Goal: Download file/media

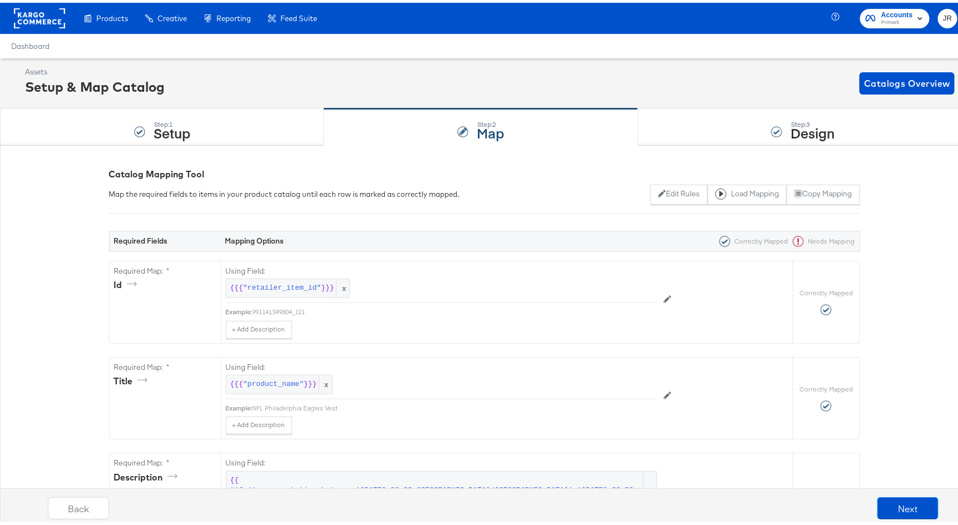
click at [731, 12] on span "Accounts" at bounding box center [897, 13] width 32 height 12
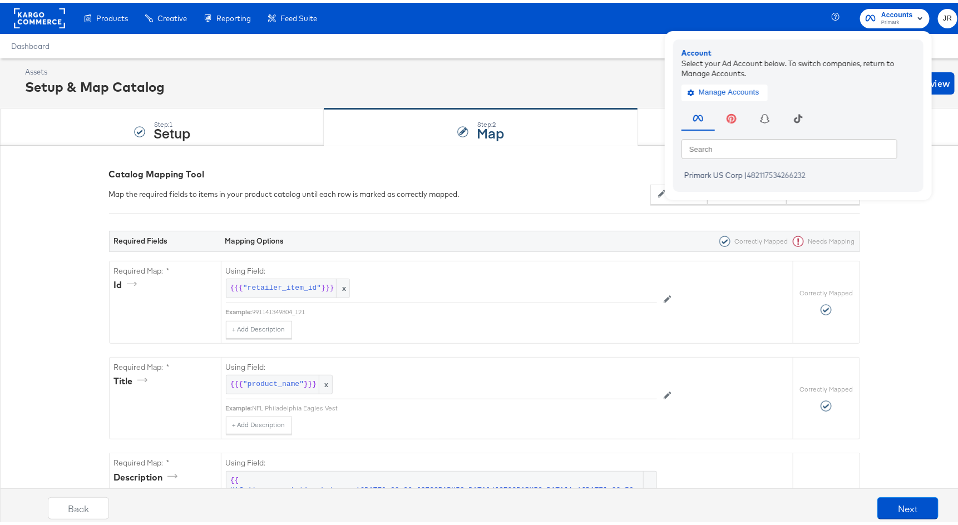
click at [33, 22] on rect at bounding box center [39, 16] width 51 height 20
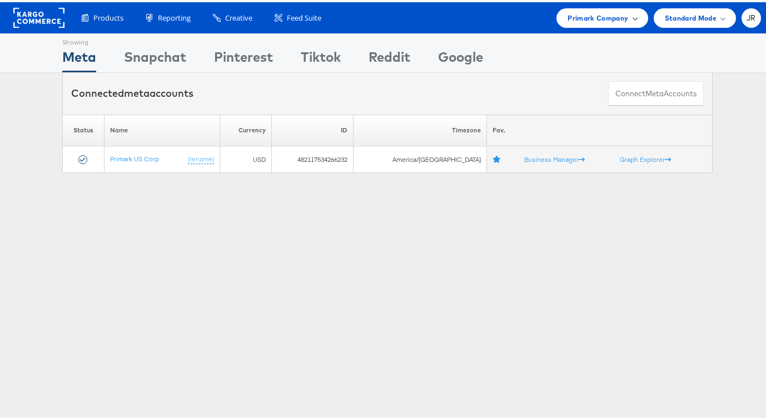
click at [604, 16] on span "Primark Company" at bounding box center [598, 16] width 61 height 12
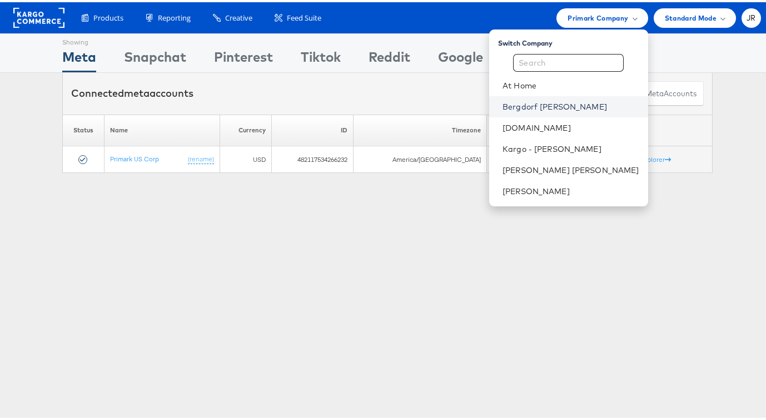
click at [592, 107] on link "Bergdorf [PERSON_NAME]" at bounding box center [571, 104] width 137 height 11
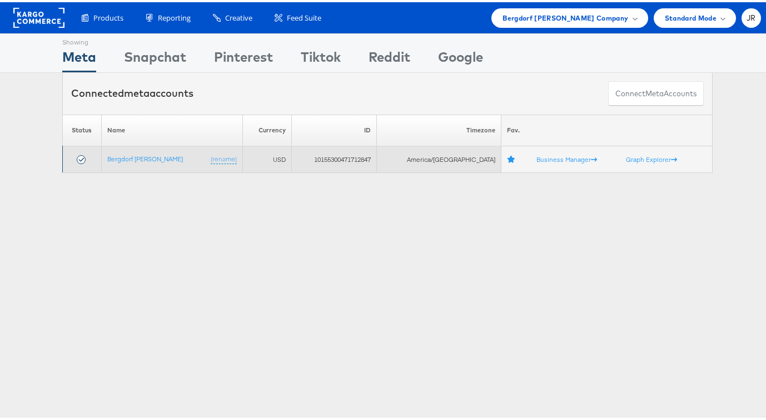
click at [149, 161] on td "Bergdorf [PERSON_NAME] (rename)" at bounding box center [172, 157] width 141 height 27
click at [149, 155] on link "Bergdorf [PERSON_NAME]" at bounding box center [145, 156] width 76 height 8
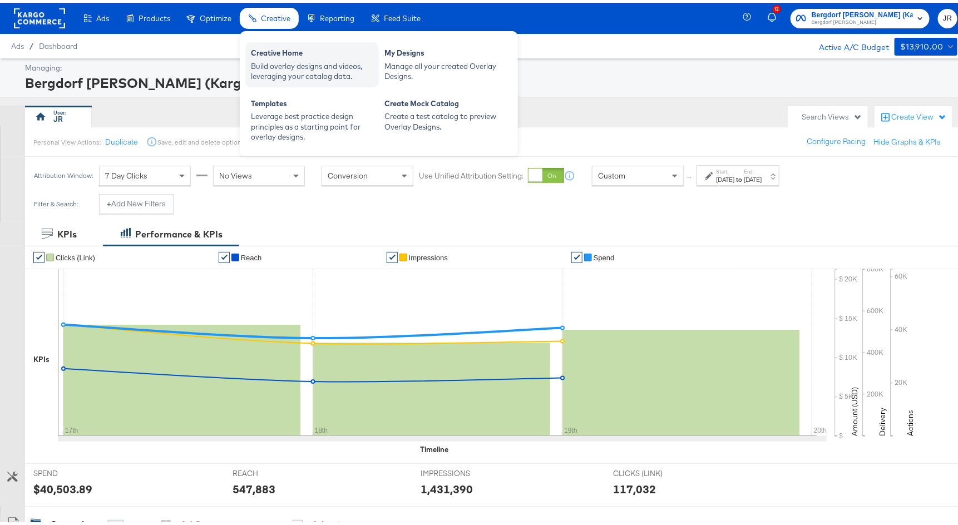
click at [276, 60] on div "Build overlay designs and videos, leveraging your catalog data." at bounding box center [312, 68] width 122 height 21
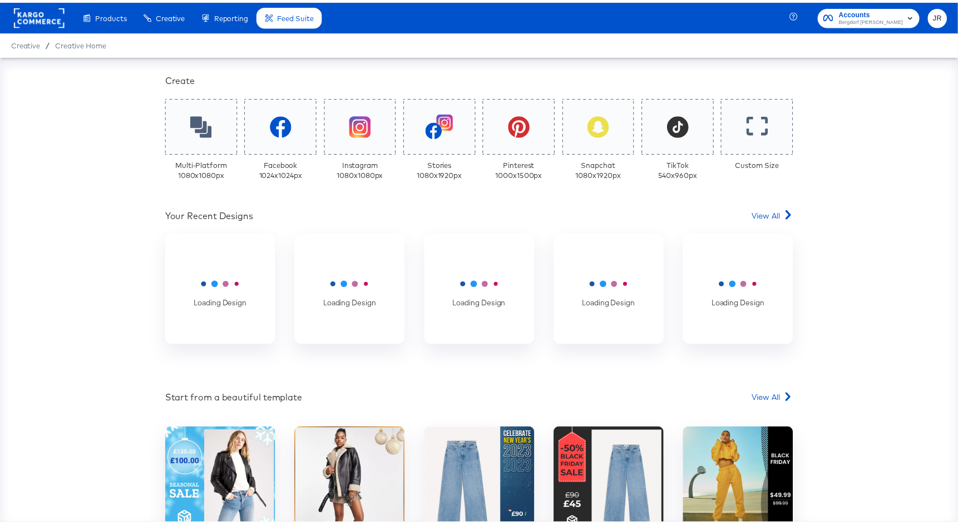
scroll to position [287, 0]
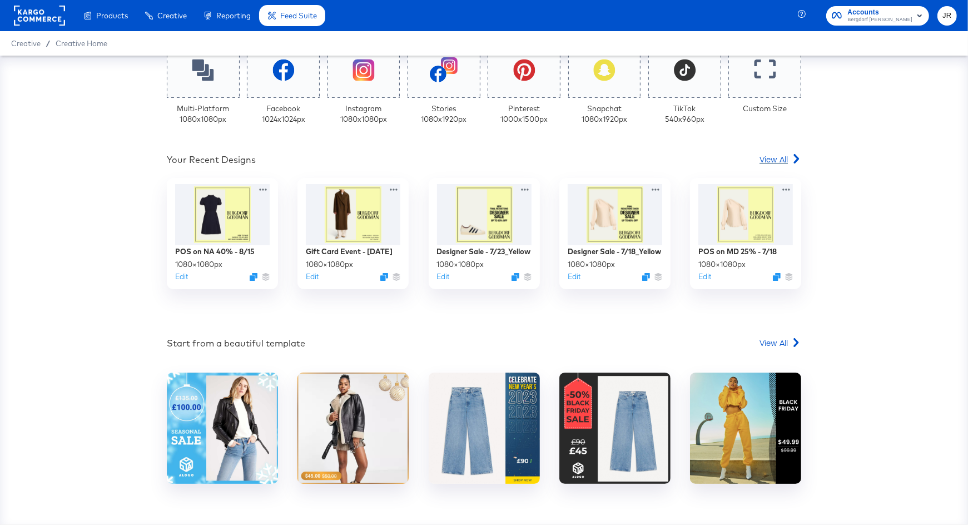
click at [783, 162] on div "View All" at bounding box center [781, 159] width 42 height 11
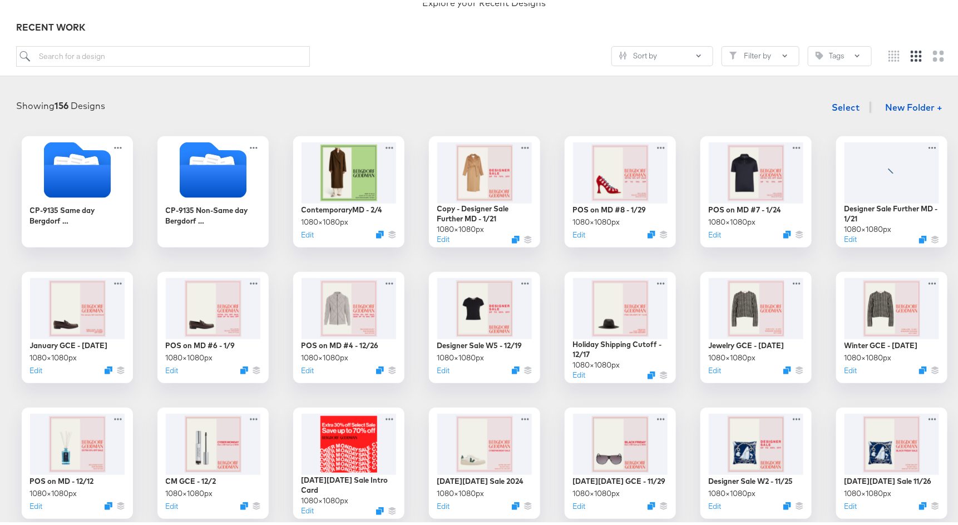
scroll to position [115, 0]
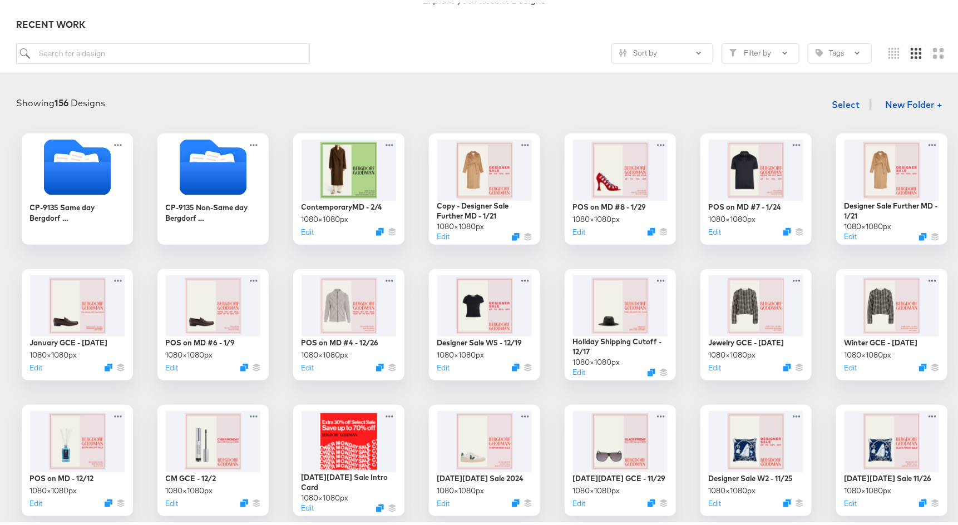
click at [917, 51] on div at bounding box center [916, 51] width 72 height 20
click at [933, 52] on icon "Large grid" at bounding box center [938, 50] width 11 height 11
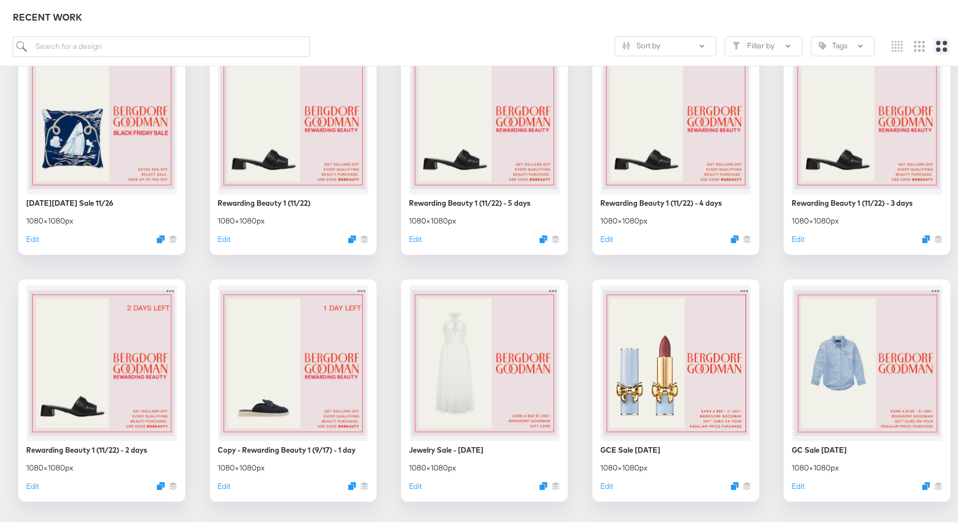
scroll to position [1211, 0]
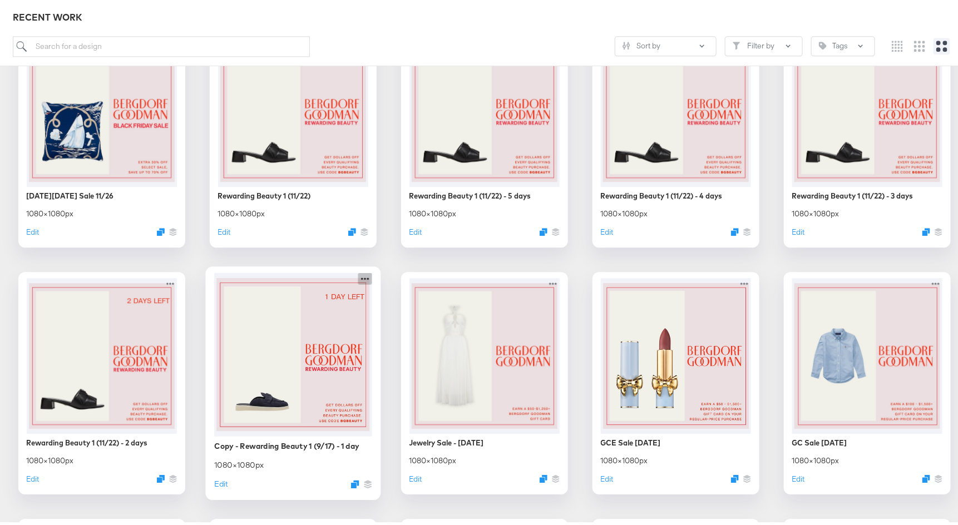
click at [359, 275] on icon at bounding box center [365, 276] width 14 height 12
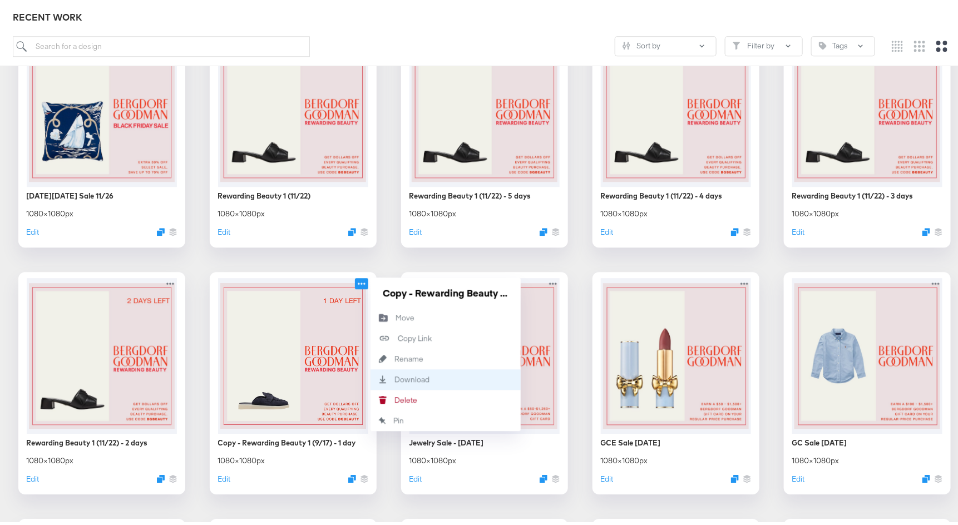
click at [436, 377] on div "Download Download" at bounding box center [445, 377] width 150 height 21
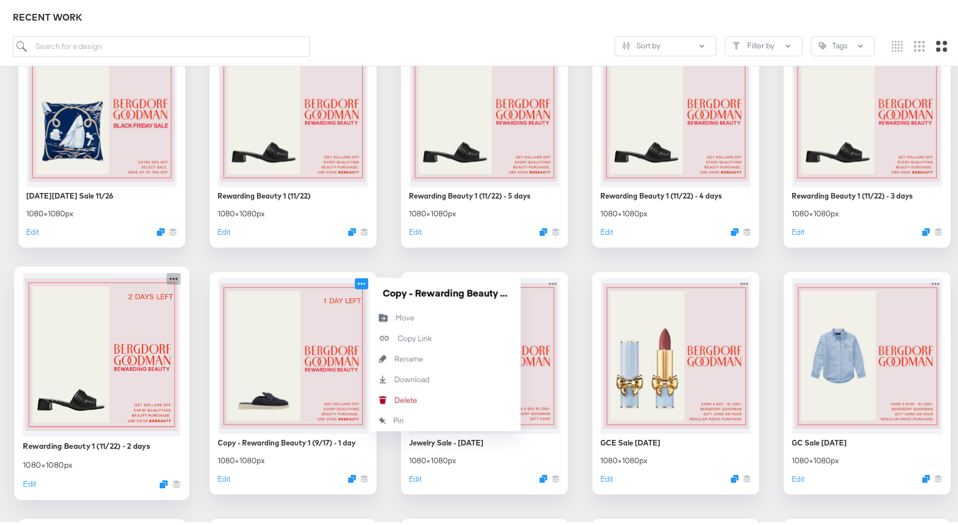
click at [166, 276] on icon at bounding box center [173, 276] width 14 height 12
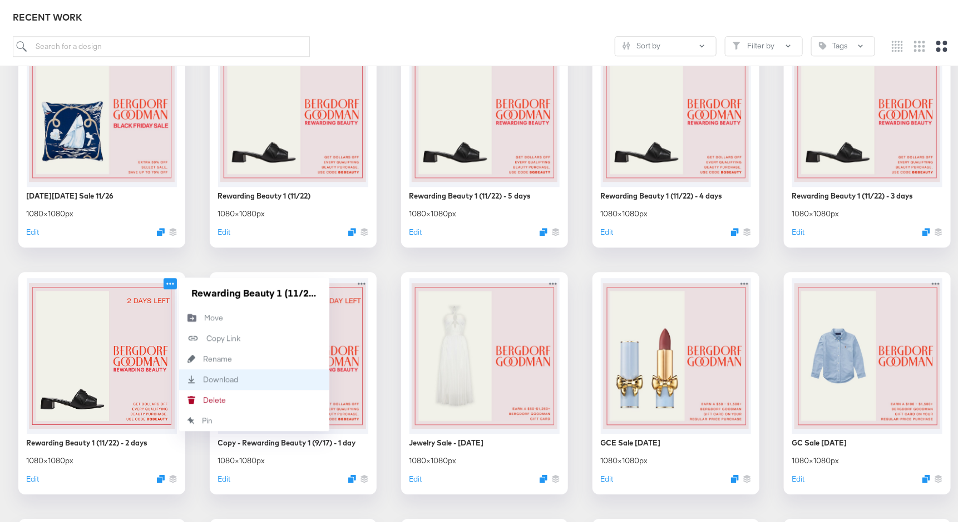
click at [248, 374] on div "Download Download" at bounding box center [254, 377] width 150 height 21
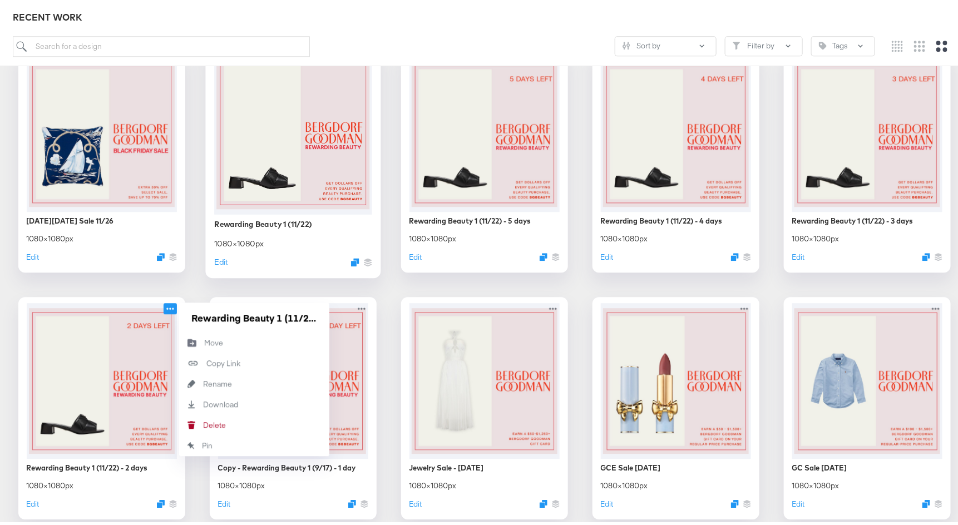
scroll to position [1100, 0]
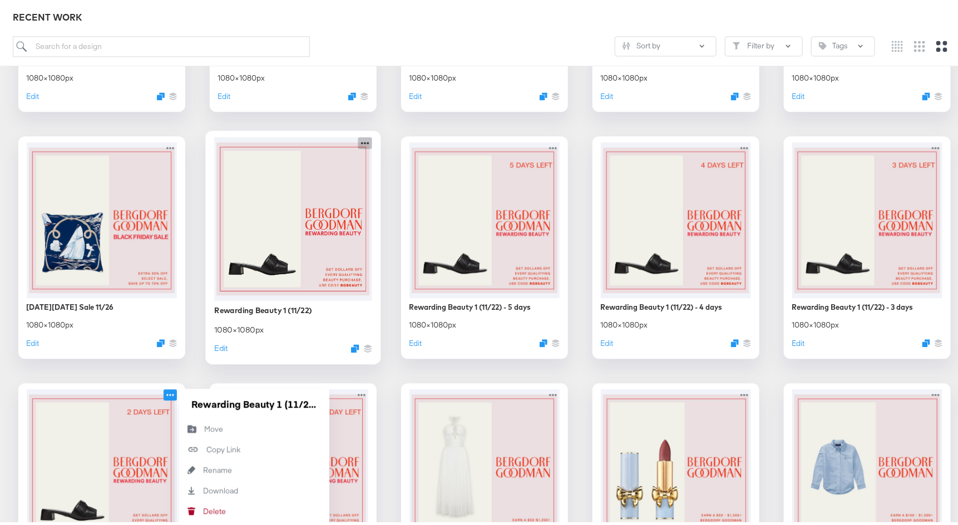
click at [358, 136] on icon at bounding box center [365, 140] width 14 height 12
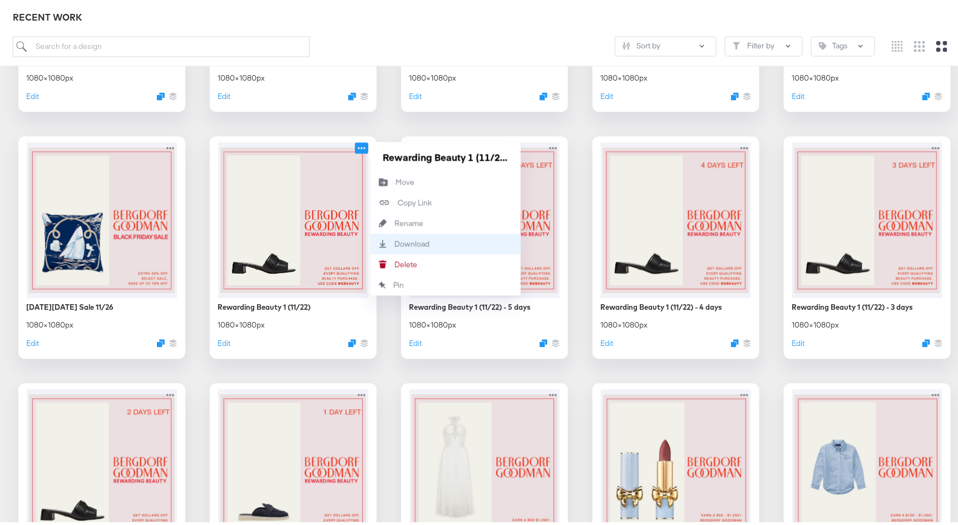
click at [412, 234] on div "Download Download" at bounding box center [445, 241] width 150 height 21
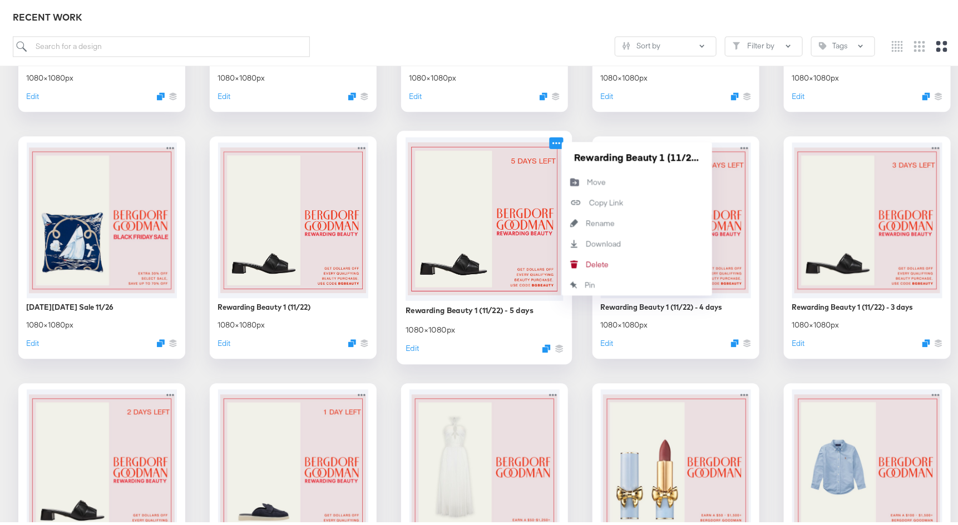
click at [555, 137] on icon at bounding box center [556, 140] width 14 height 12
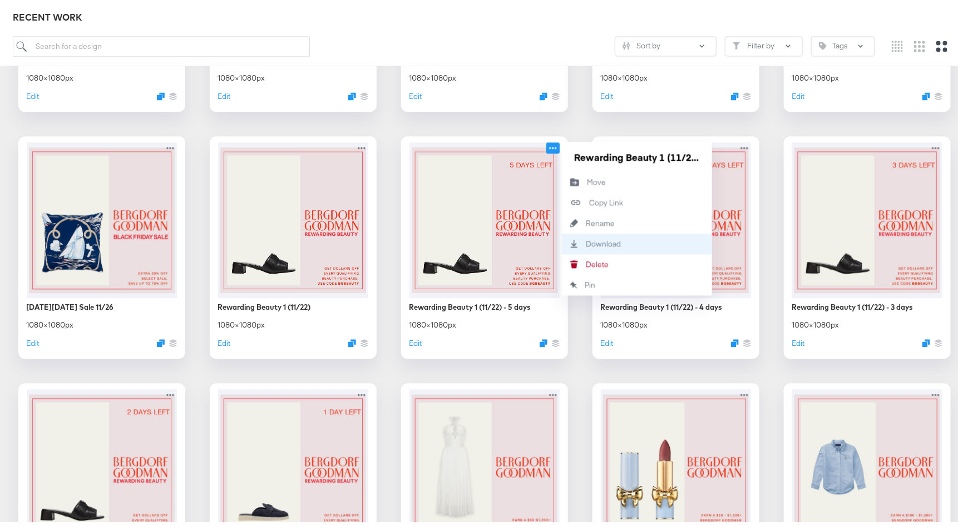
click at [586, 241] on div "Download Download" at bounding box center [586, 241] width 0 height 0
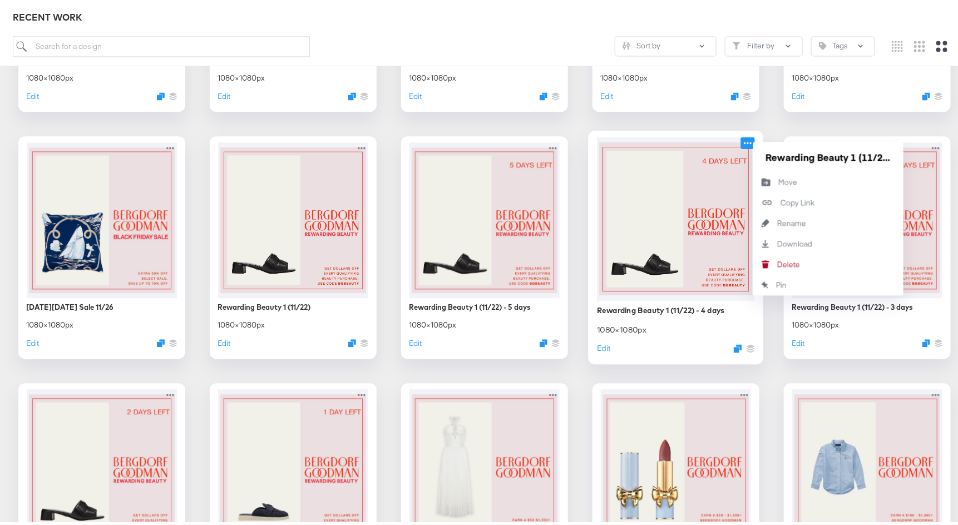
click at [741, 137] on icon at bounding box center [747, 140] width 14 height 12
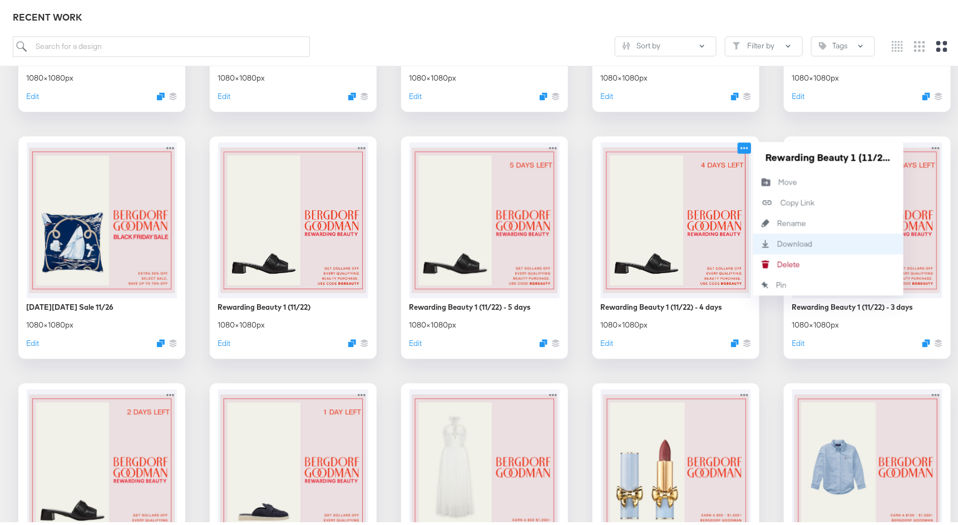
click at [830, 239] on div "Download Download" at bounding box center [828, 241] width 150 height 21
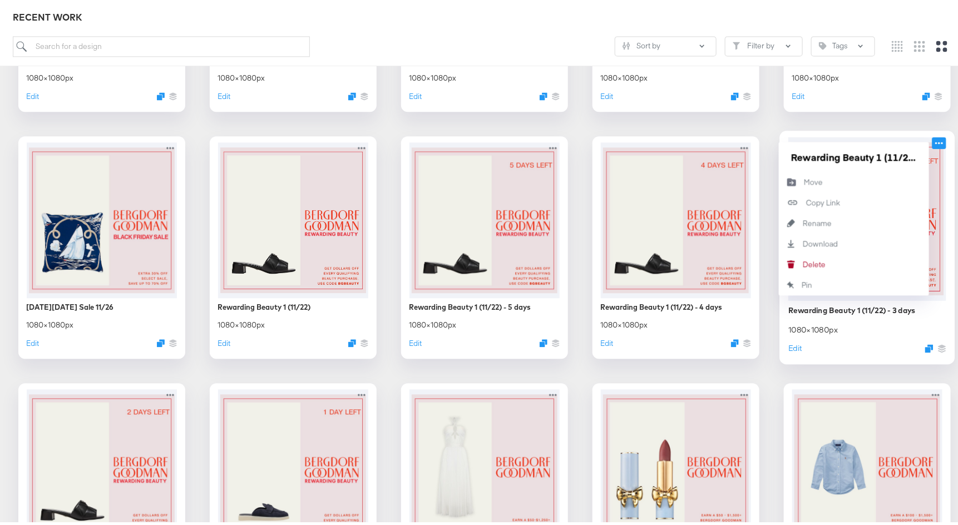
click at [936, 138] on icon at bounding box center [939, 140] width 14 height 12
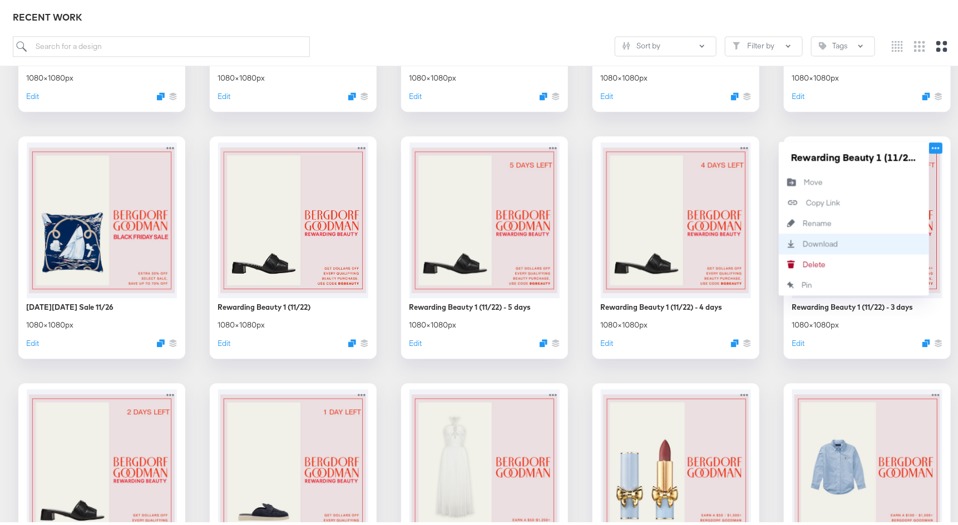
click at [857, 240] on div "Download Download" at bounding box center [854, 241] width 150 height 21
